Goal: Information Seeking & Learning: Check status

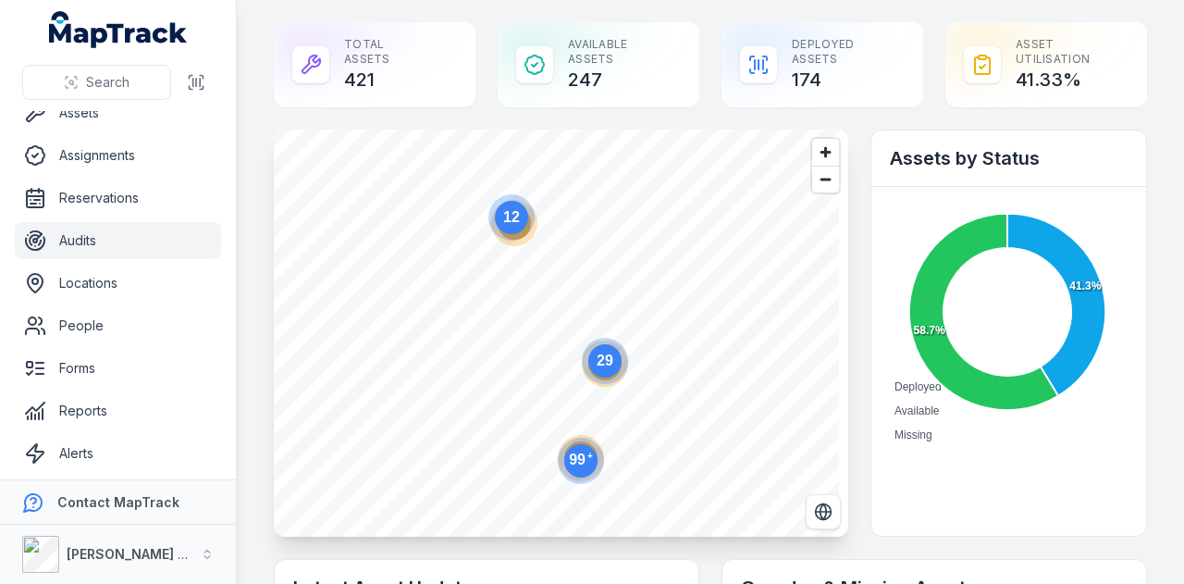
scroll to position [105, 0]
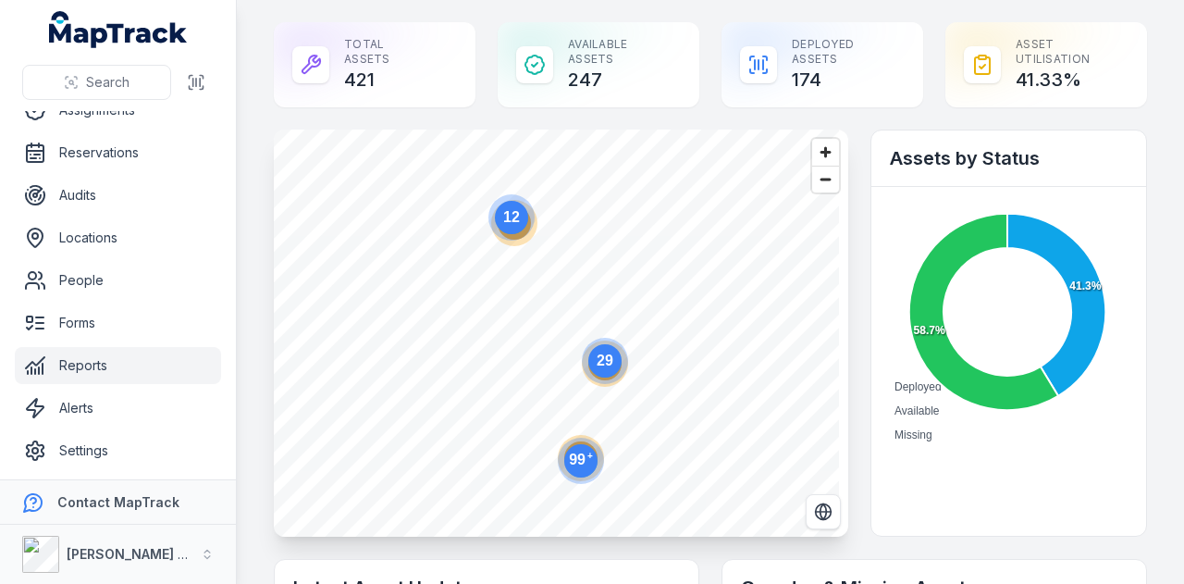
click at [125, 364] on link "Reports" at bounding box center [118, 365] width 206 height 37
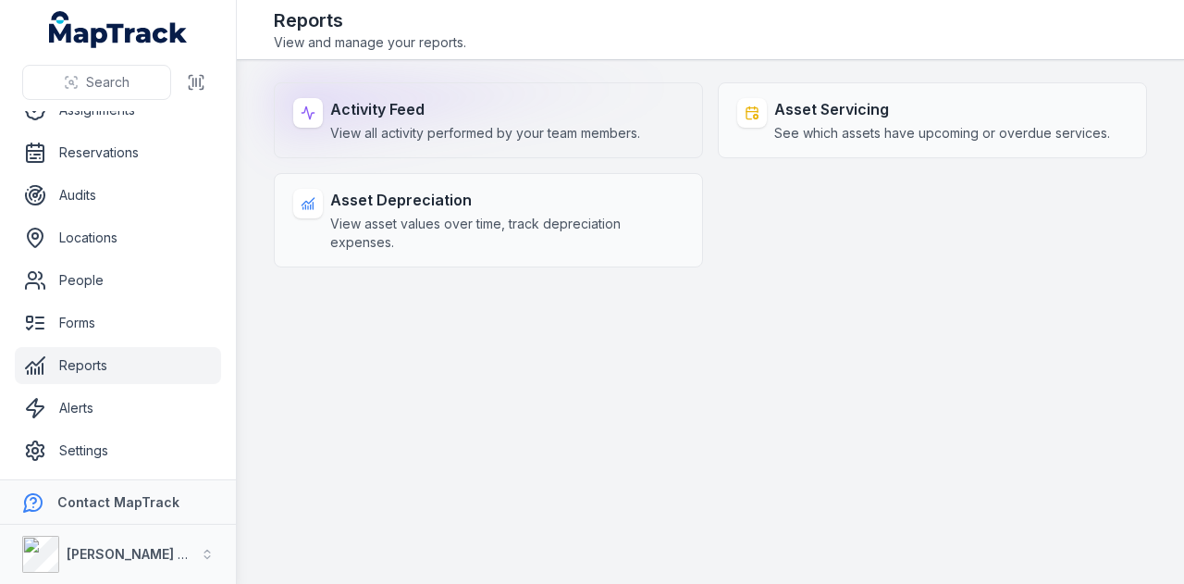
click at [430, 130] on span "View all activity performed by your team members." at bounding box center [485, 133] width 310 height 18
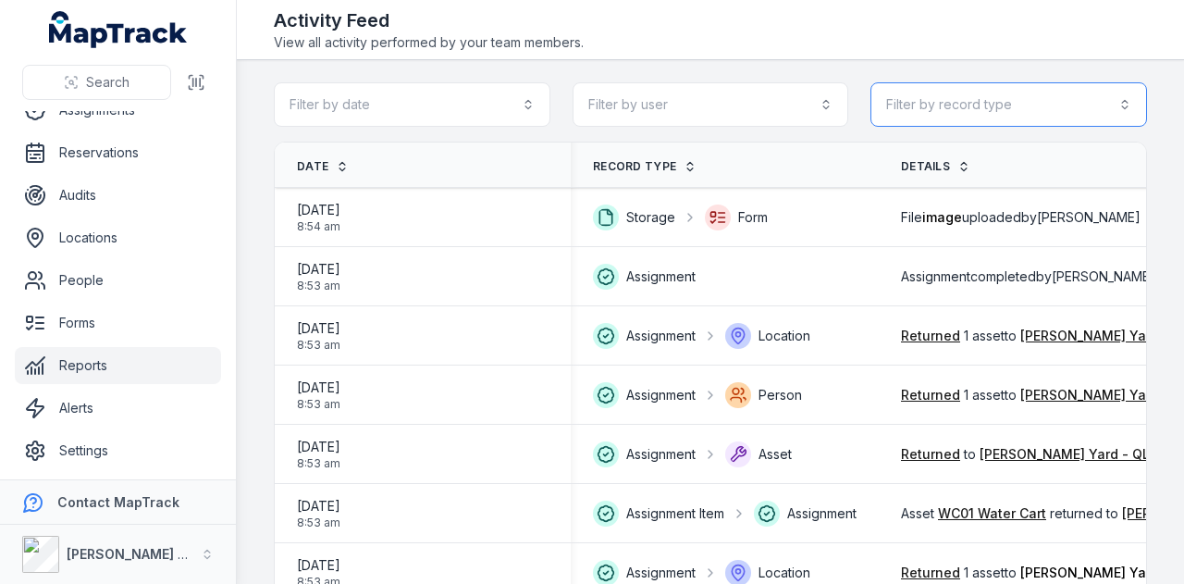
click at [1010, 108] on button "Filter by record type" at bounding box center [1008, 104] width 277 height 44
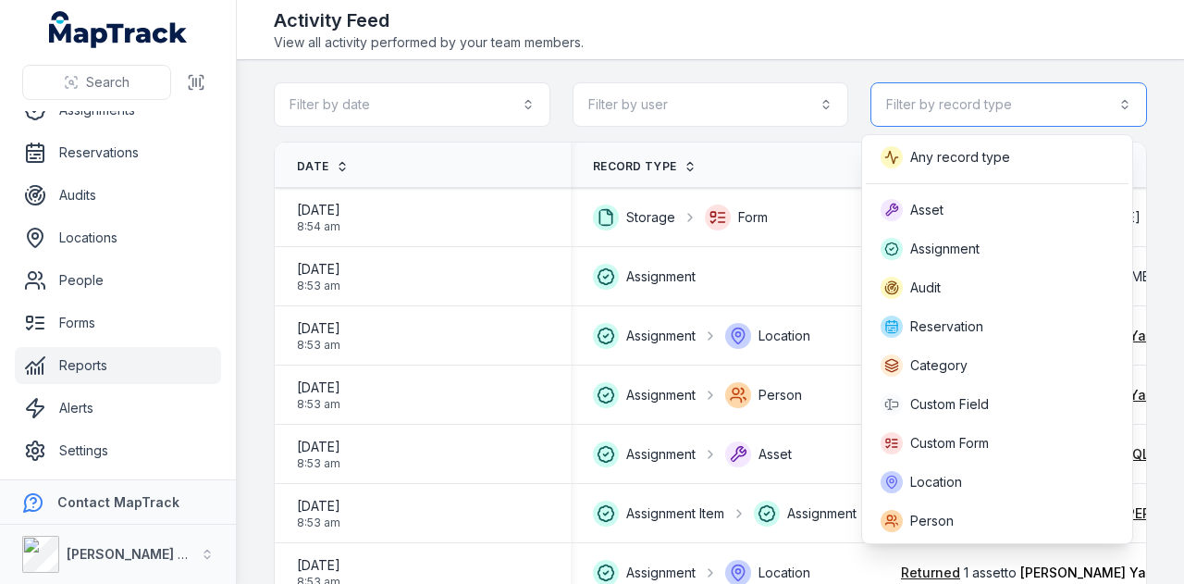
click at [1010, 108] on button "Filter by record type" at bounding box center [1008, 104] width 277 height 44
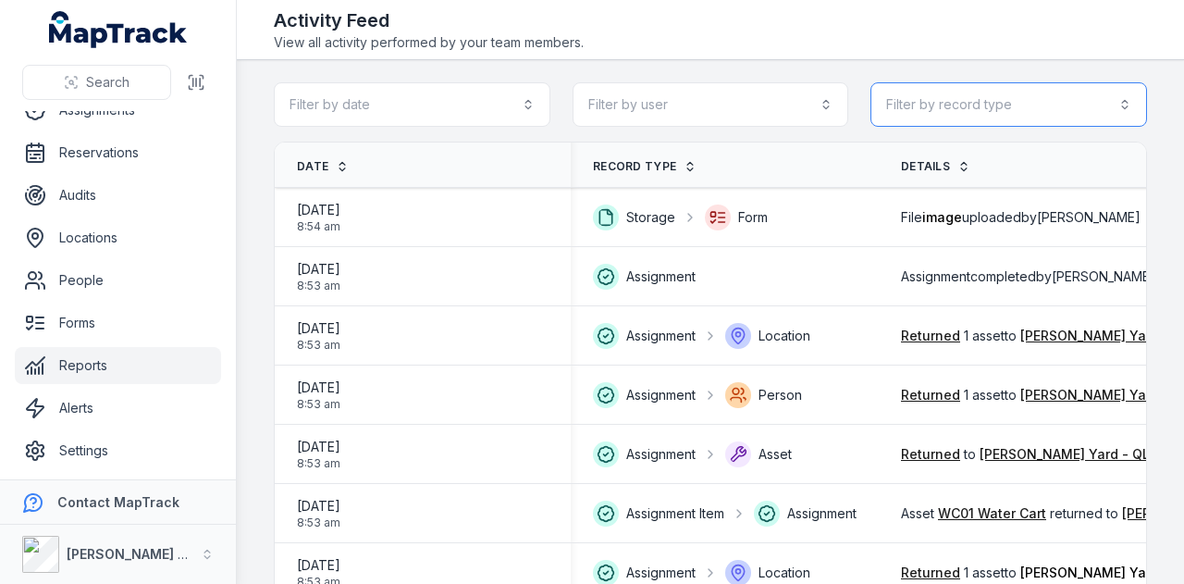
click at [1010, 108] on button "Filter by record type" at bounding box center [1008, 104] width 277 height 44
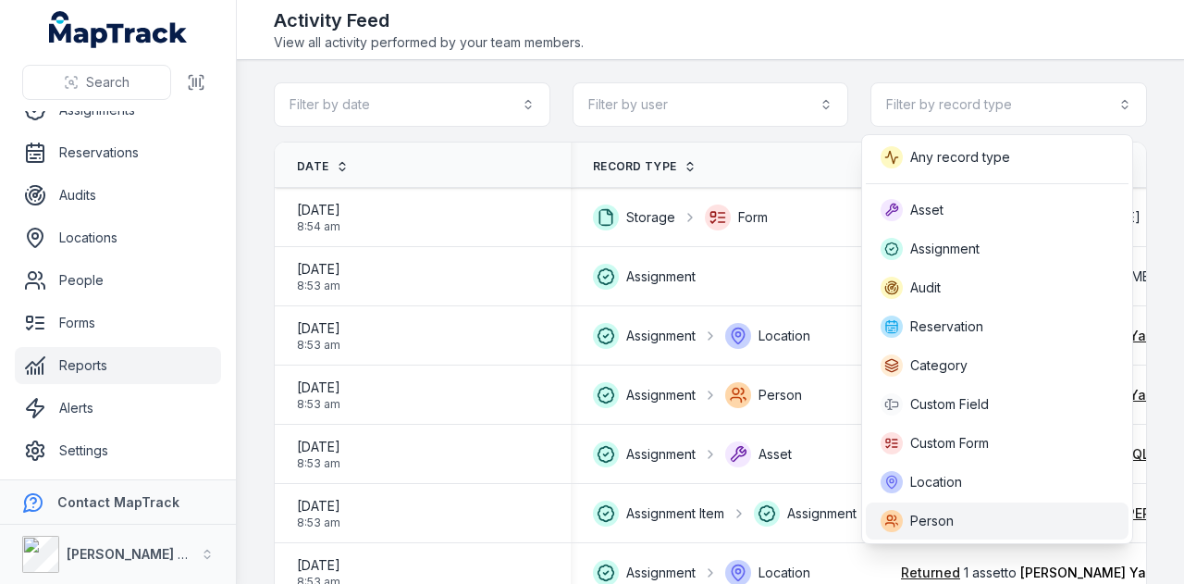
click at [1015, 513] on div "Person" at bounding box center [997, 521] width 233 height 22
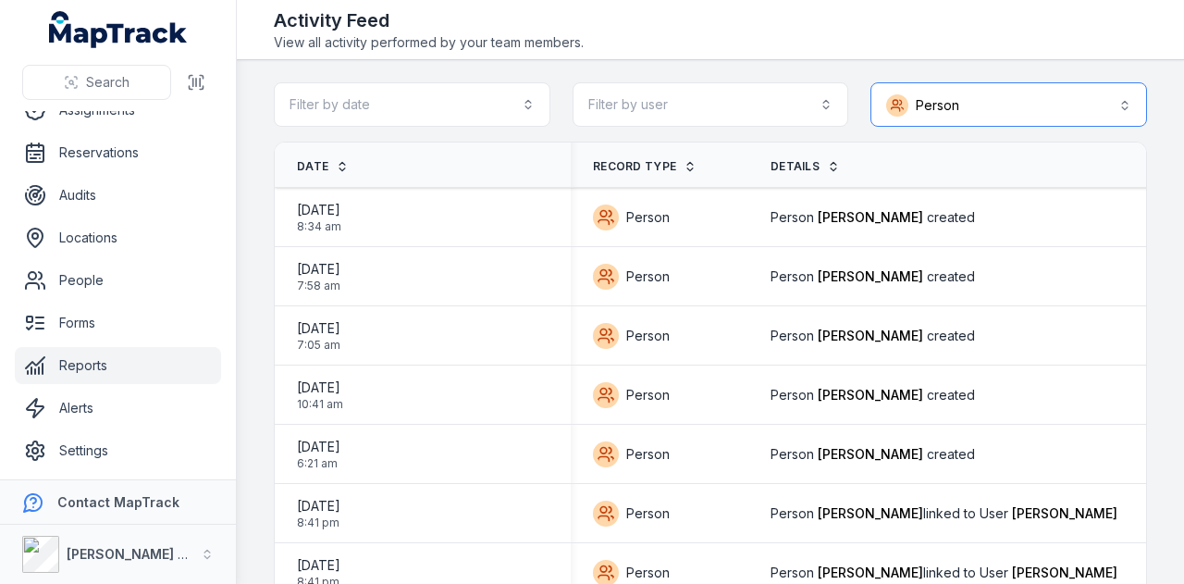
click at [1058, 93] on button "Person ******" at bounding box center [1008, 104] width 277 height 44
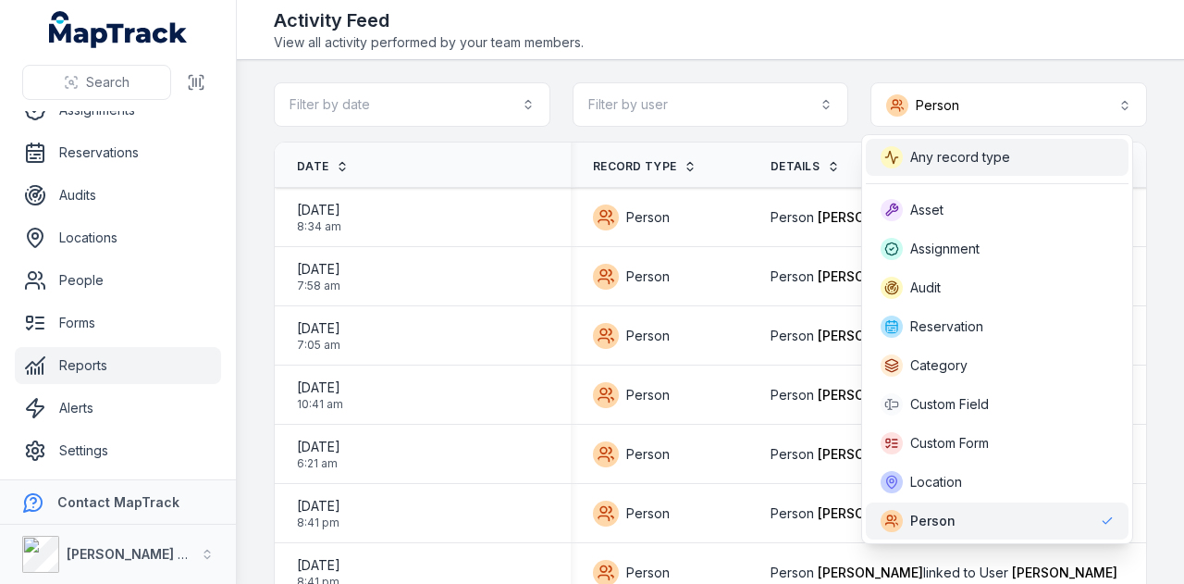
click at [1039, 165] on div "Any record type" at bounding box center [997, 157] width 233 height 22
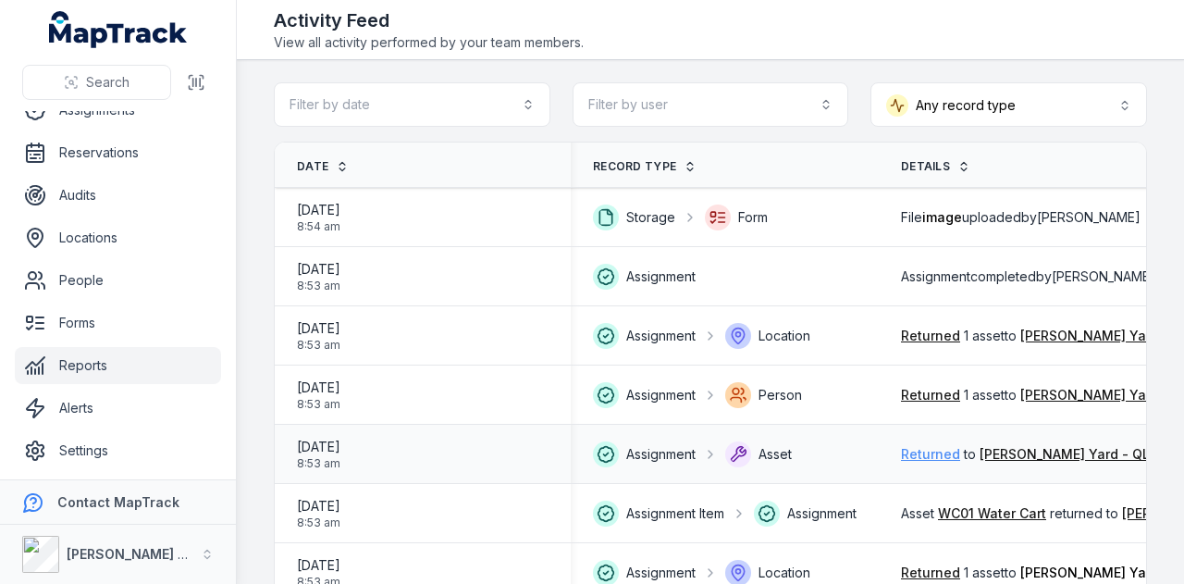
click at [952, 458] on link "Returned" at bounding box center [930, 454] width 59 height 18
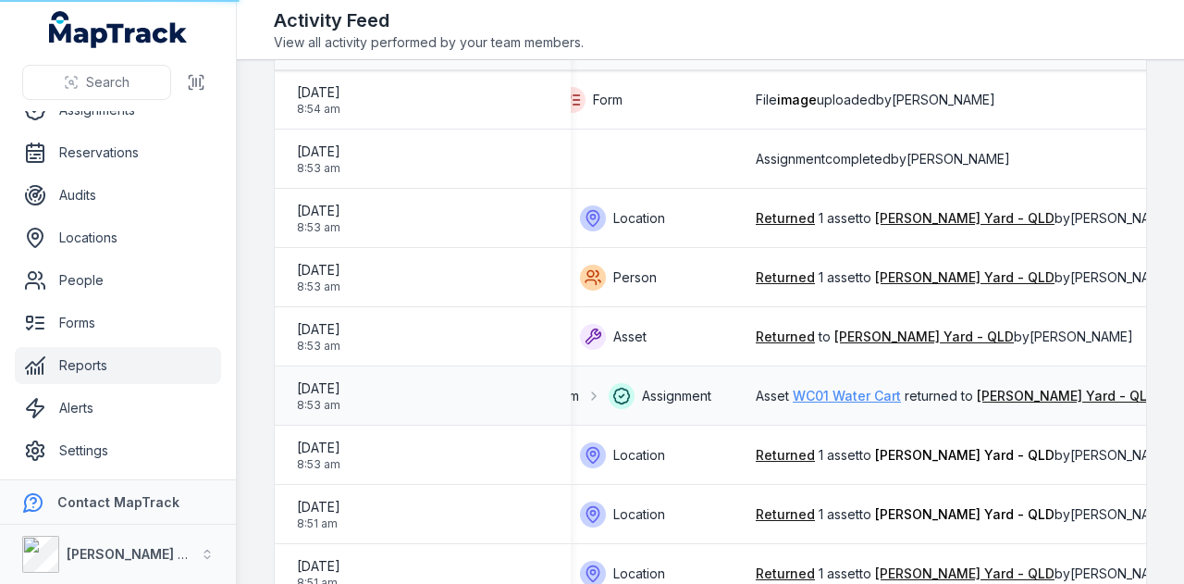
scroll to position [0, 146]
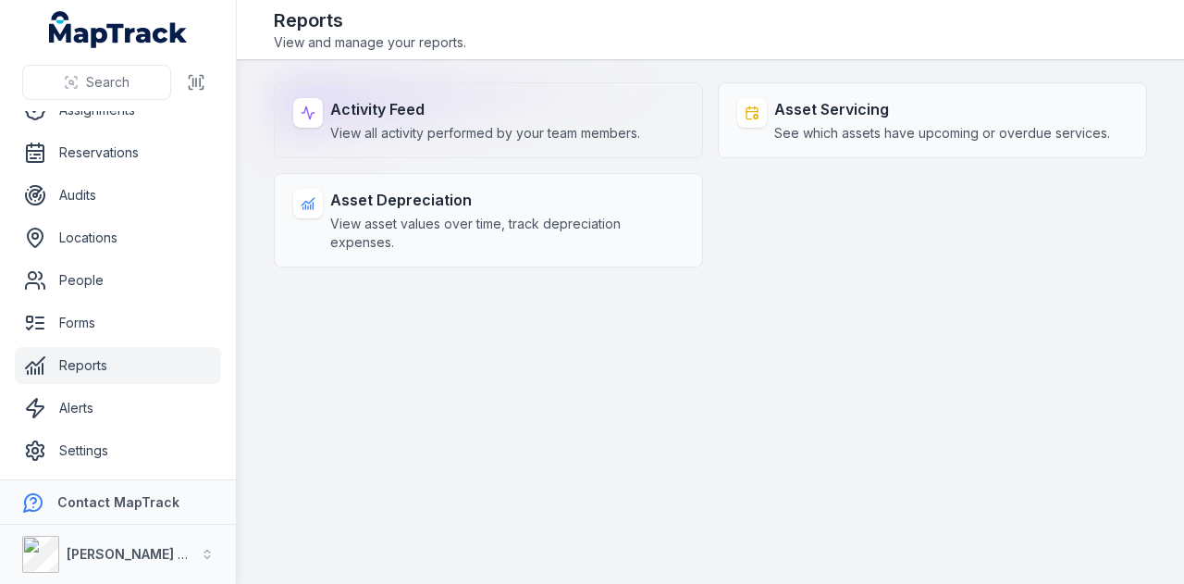
click at [413, 127] on span "View all activity performed by your team members." at bounding box center [485, 133] width 310 height 18
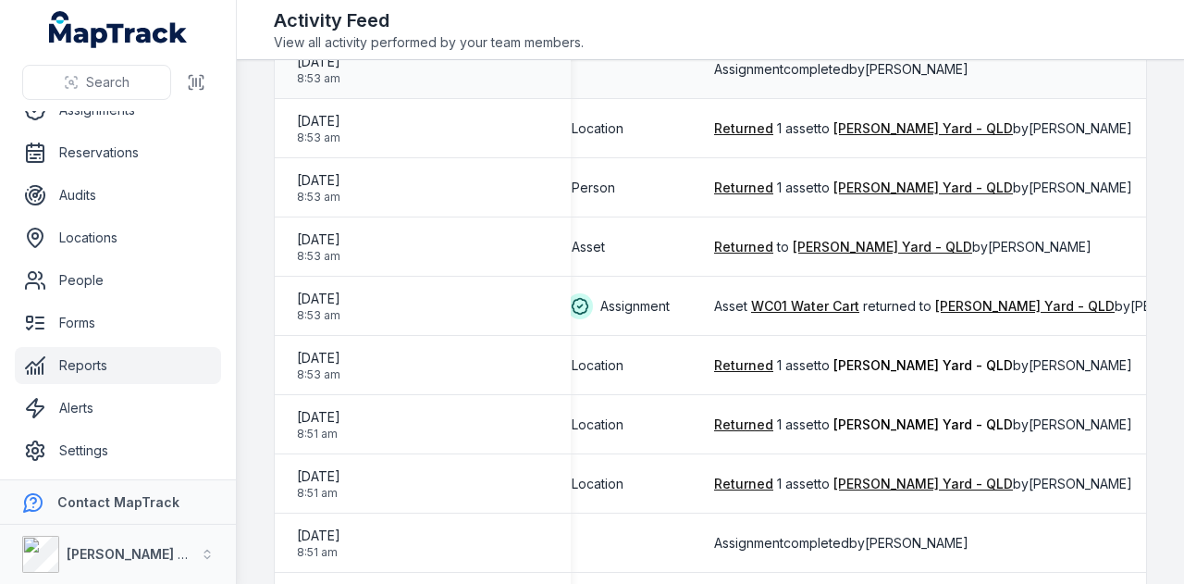
scroll to position [392, 0]
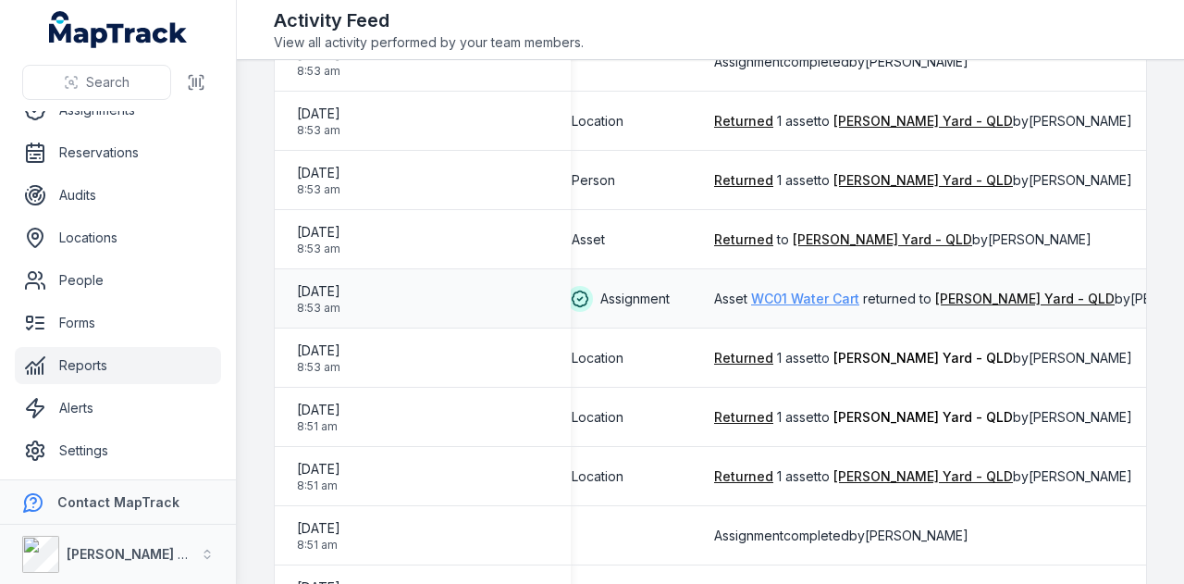
click at [838, 292] on link "WC01 Water Cart" at bounding box center [805, 299] width 108 height 18
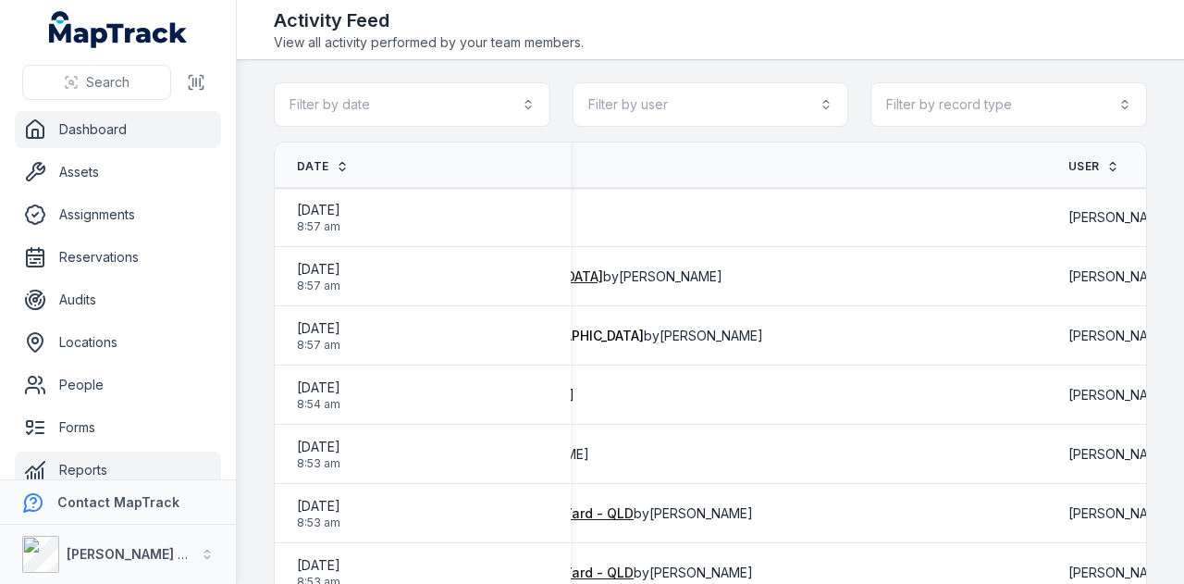
click at [138, 143] on link "Dashboard" at bounding box center [118, 129] width 206 height 37
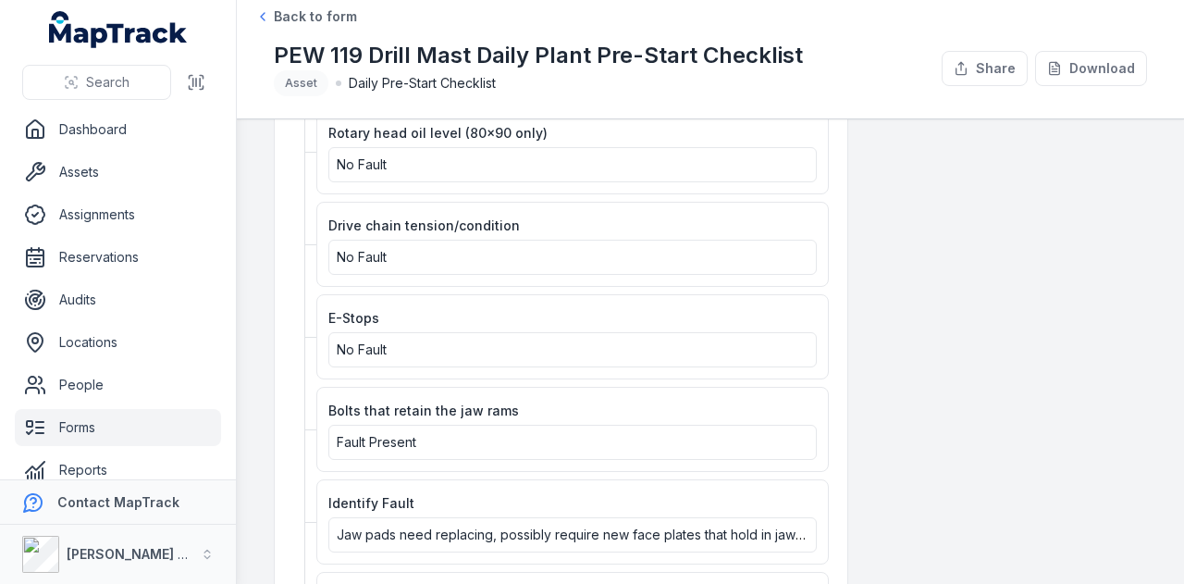
scroll to position [1295, 0]
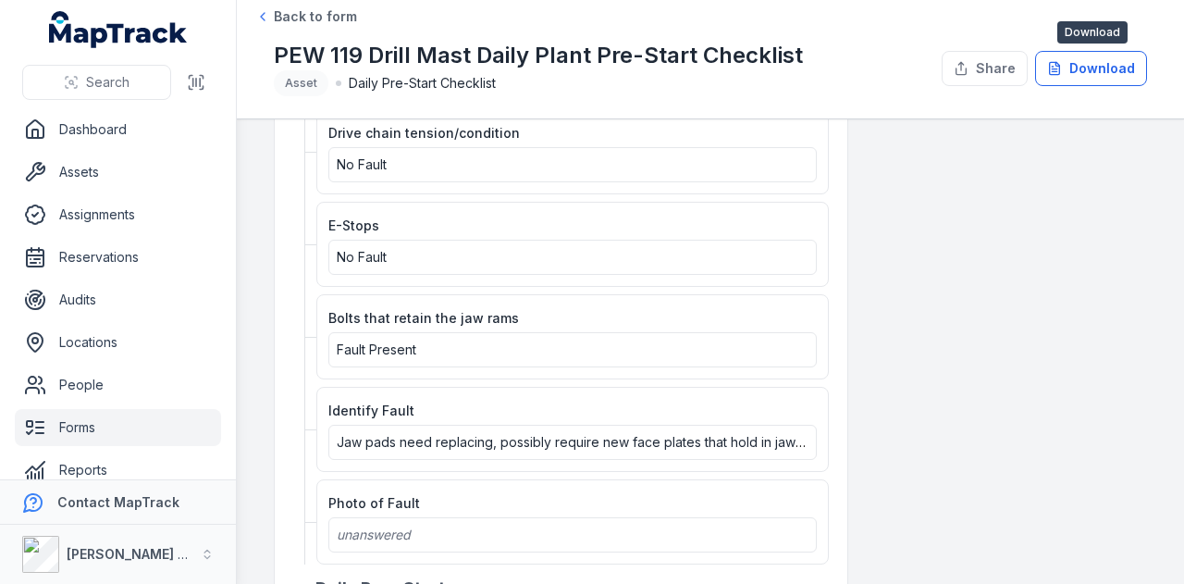
click at [1066, 76] on button "Download" at bounding box center [1091, 68] width 112 height 35
